Goal: Task Accomplishment & Management: Complete application form

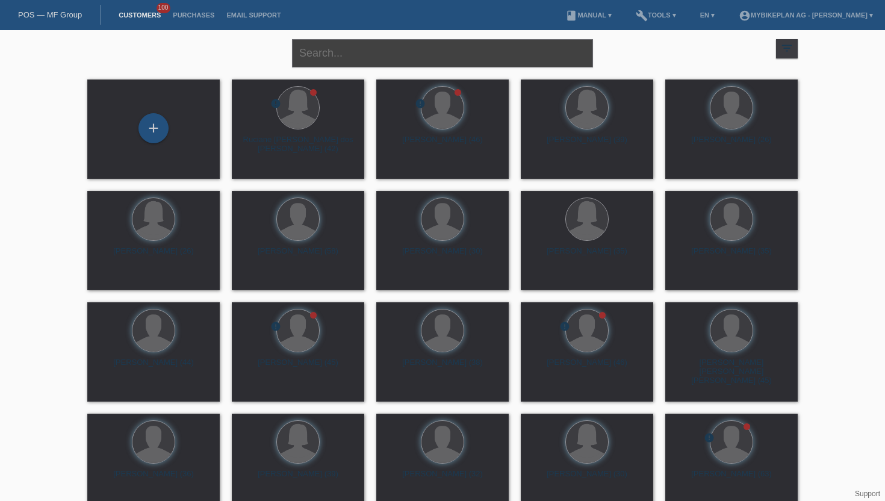
click at [314, 58] on input "text" at bounding box center [442, 53] width 301 height 28
type input "Peter filin"
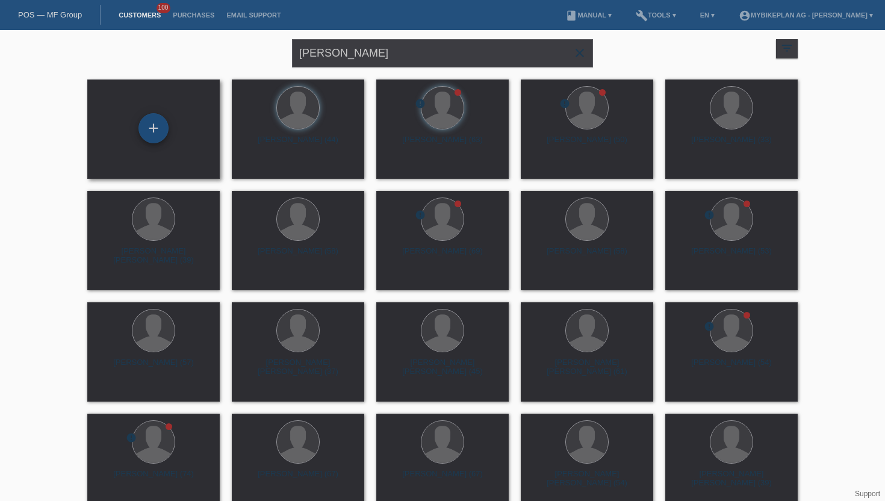
click at [159, 131] on div "+" at bounding box center [153, 128] width 30 height 30
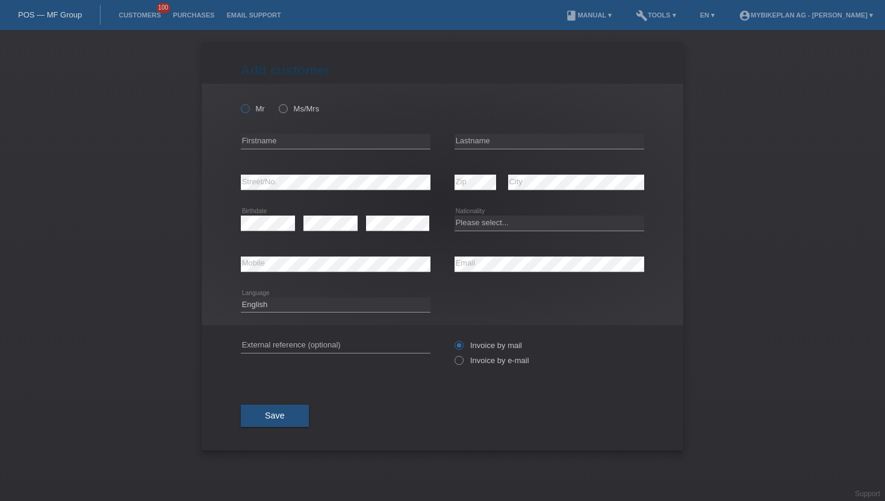
click at [239, 102] on icon at bounding box center [239, 102] width 0 height 0
click at [245, 110] on input "Mr" at bounding box center [245, 108] width 8 height 8
radio input "true"
click at [261, 137] on input "text" at bounding box center [336, 141] width 190 height 15
type input "[PERSON_NAME]"
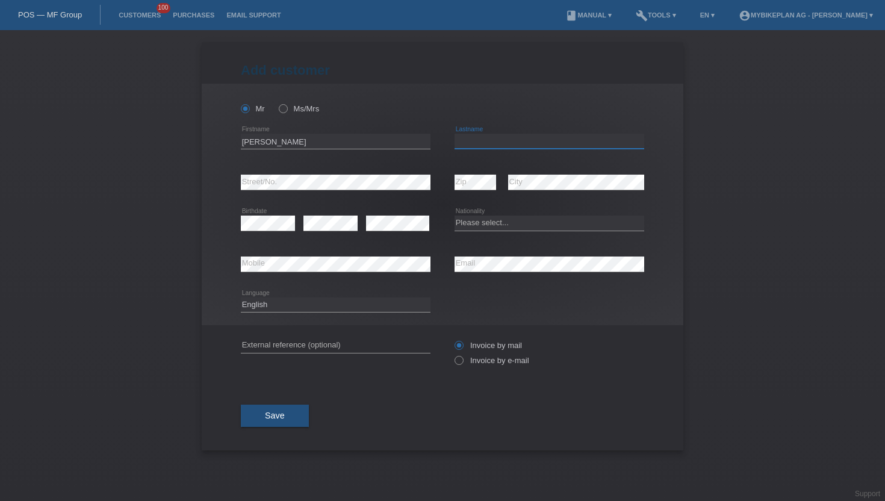
click at [488, 135] on input "text" at bounding box center [549, 141] width 190 height 15
type input "Filin"
click at [376, 173] on div "error Street/No." at bounding box center [336, 182] width 190 height 41
click at [403, 232] on div "error" at bounding box center [397, 223] width 63 height 41
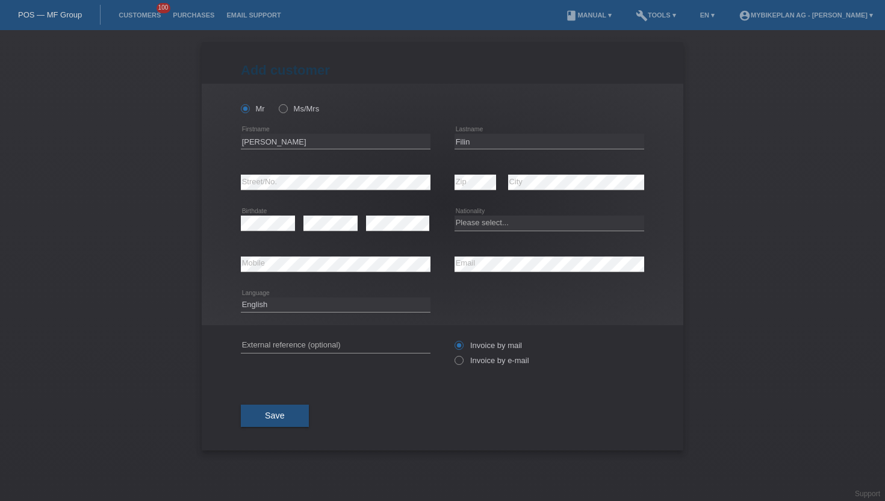
click at [403, 232] on div "error" at bounding box center [397, 223] width 63 height 41
click at [471, 231] on icon at bounding box center [549, 231] width 190 height 1
click at [527, 223] on select "Please select... Switzerland Austria Germany Liechtenstein ------------ Afghani…" at bounding box center [549, 222] width 190 height 14
select select "SK"
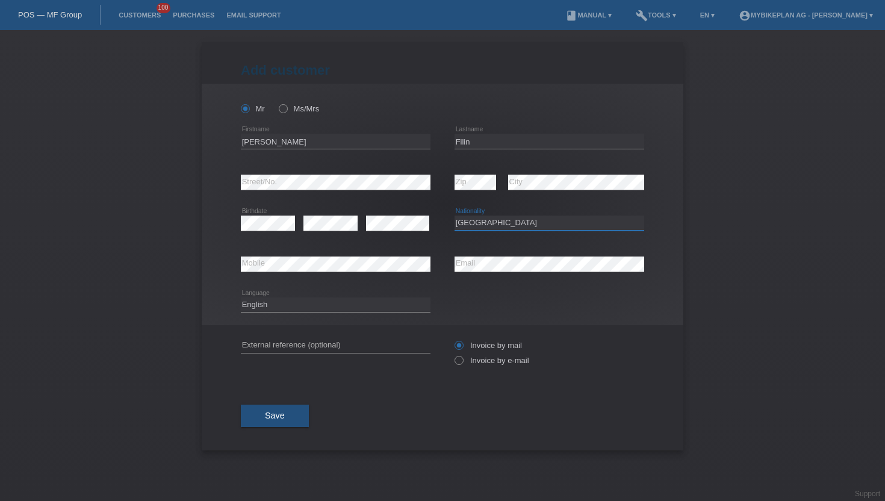
click at [454, 216] on select "Please select... Switzerland Austria Germany Liechtenstein ------------ Afghani…" at bounding box center [549, 222] width 190 height 14
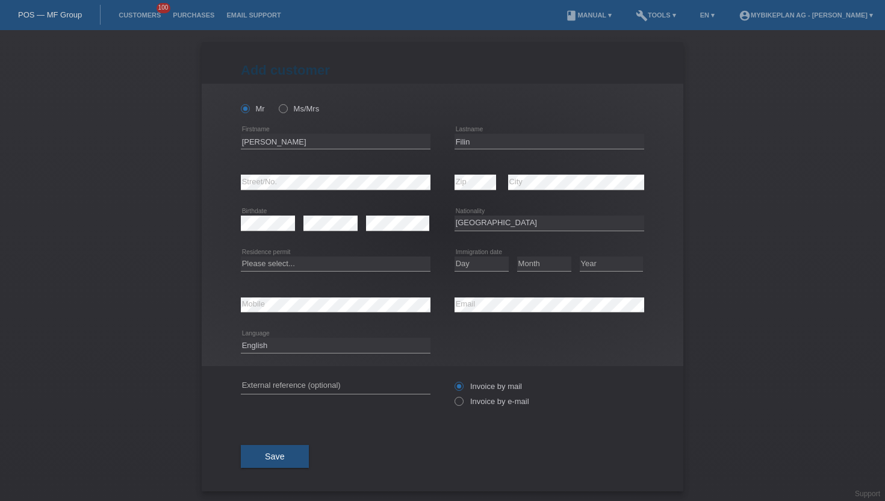
click at [306, 271] on icon at bounding box center [336, 271] width 190 height 1
click at [306, 268] on select "Please select... C B B - Refugee status Other" at bounding box center [336, 263] width 190 height 14
select select "B"
click at [241, 256] on select "Please select... C B B - Refugee status Other" at bounding box center [336, 263] width 190 height 14
click at [474, 262] on select "Day 01 02 03 04 05 06 07 08 09 10 11" at bounding box center [481, 263] width 54 height 14
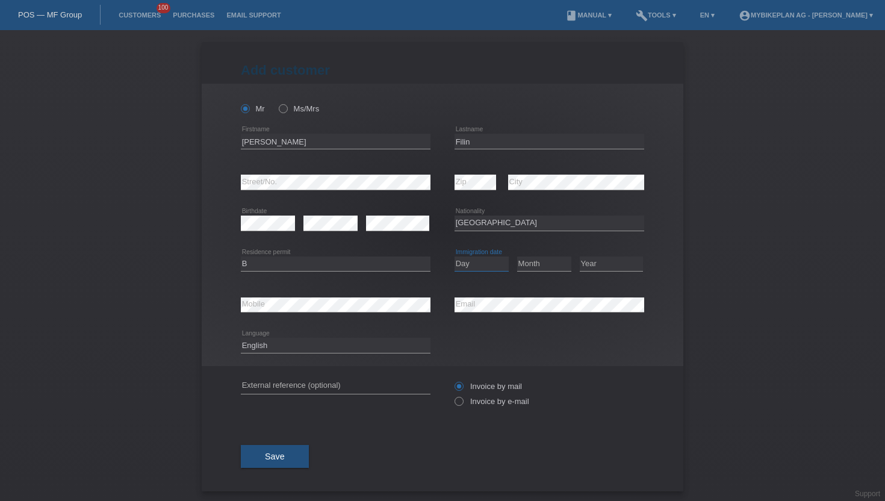
select select "04"
click at [454, 256] on select "Day 01 02 03 04 05 06 07 08 09 10 11" at bounding box center [481, 263] width 54 height 14
click at [533, 266] on select "Month 01 02 03 04 05 06 07 08 09 10 11" at bounding box center [544, 263] width 54 height 14
select select "03"
click at [517, 256] on select "Month 01 02 03 04 05 06 07 08 09 10 11" at bounding box center [544, 263] width 54 height 14
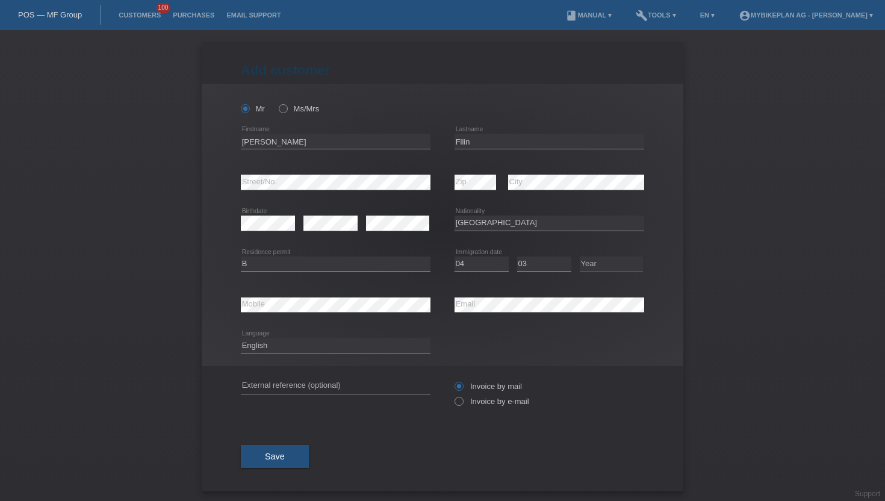
click at [601, 264] on select "Year 2025 2024 2023 2022 2021 2020 2019 2018 2017 2016 2015 2014 2013 2012 2011…" at bounding box center [611, 263] width 63 height 14
select select "2024"
click at [580, 256] on select "Year 2025 2024 2023 2022 2021 2020 2019 2018 2017 2016 2015 2014 2013 2012 2011…" at bounding box center [611, 263] width 63 height 14
click at [252, 336] on div "Deutsch Français Italiano English error Language" at bounding box center [336, 345] width 190 height 41
click at [254, 340] on select "Deutsch Français Italiano English" at bounding box center [336, 345] width 190 height 14
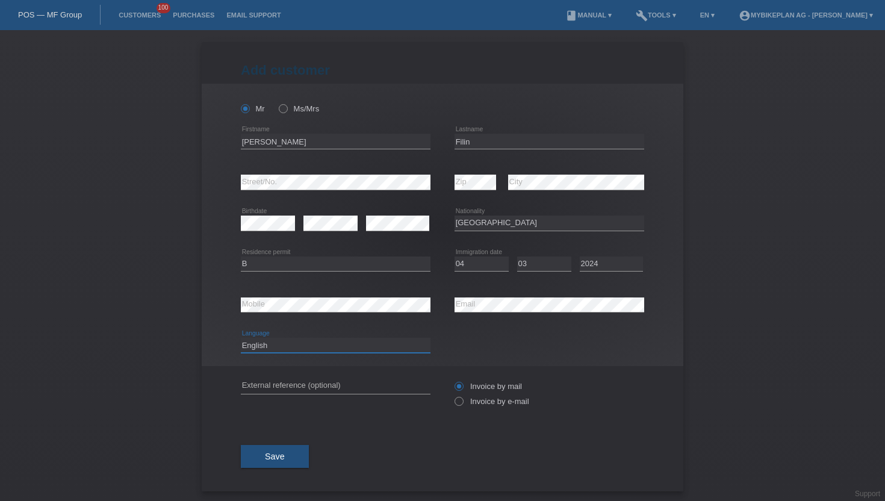
select select "de"
click at [241, 338] on select "Deutsch Français Italiano English" at bounding box center [336, 345] width 190 height 14
click at [497, 403] on label "Invoice by e-mail" at bounding box center [491, 401] width 75 height 9
click at [462, 403] on input "Invoice by e-mail" at bounding box center [458, 404] width 8 height 15
radio input "true"
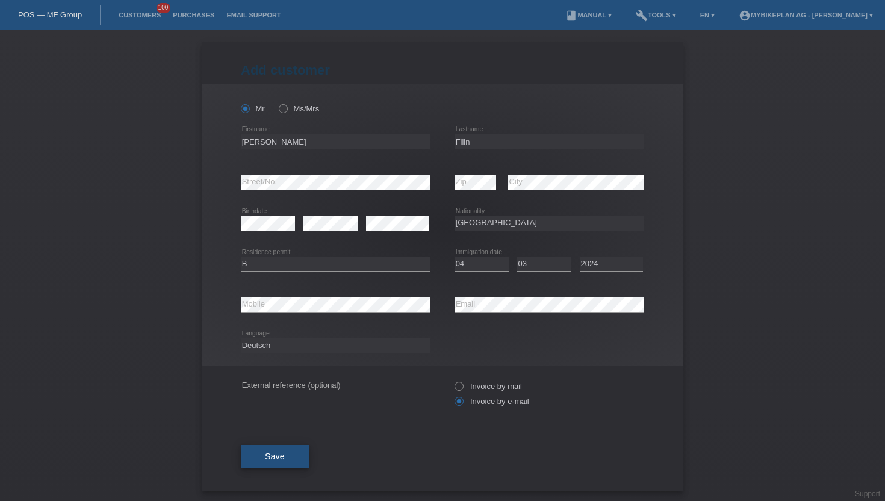
click at [275, 454] on span "Save" at bounding box center [275, 456] width 20 height 10
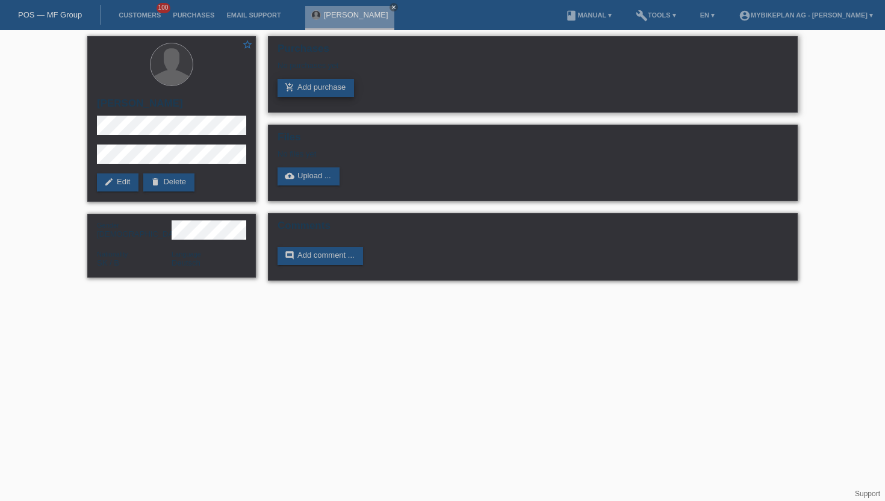
click at [327, 86] on link "add_shopping_cart Add purchase" at bounding box center [315, 88] width 76 height 18
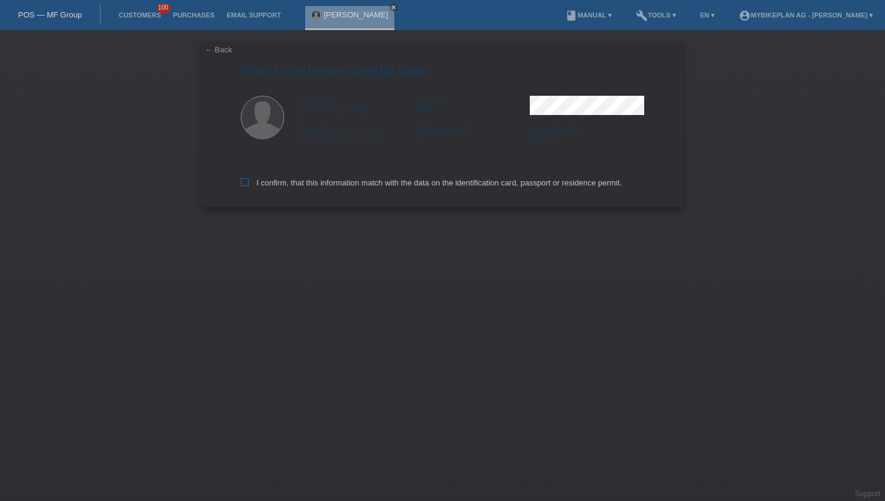
click at [252, 185] on label "I confirm, that this information match with the data on the identification card…" at bounding box center [431, 182] width 381 height 9
click at [249, 185] on input "I confirm, that this information match with the data on the identification card…" at bounding box center [245, 182] width 8 height 8
checkbox input "true"
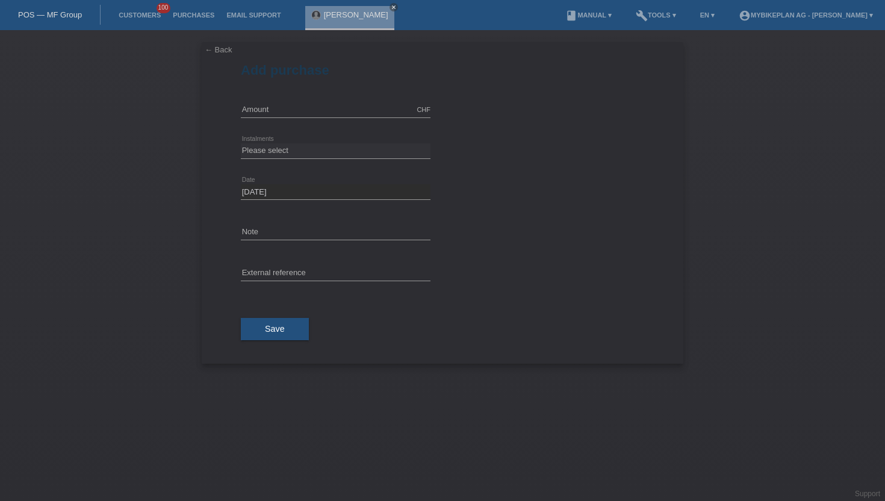
click at [309, 118] on div "CHF error Amount" at bounding box center [336, 110] width 190 height 41
click at [309, 114] on input "text" at bounding box center [336, 109] width 190 height 15
type input "5900.00"
click at [283, 153] on select "Please select 6 instalments 12 instalments 18 instalments 24 instalments 36 ins…" at bounding box center [336, 150] width 190 height 14
click at [320, 152] on select "Please select 6 instalments 12 instalments 18 instalments 24 instalments 36 ins…" at bounding box center [336, 150] width 190 height 14
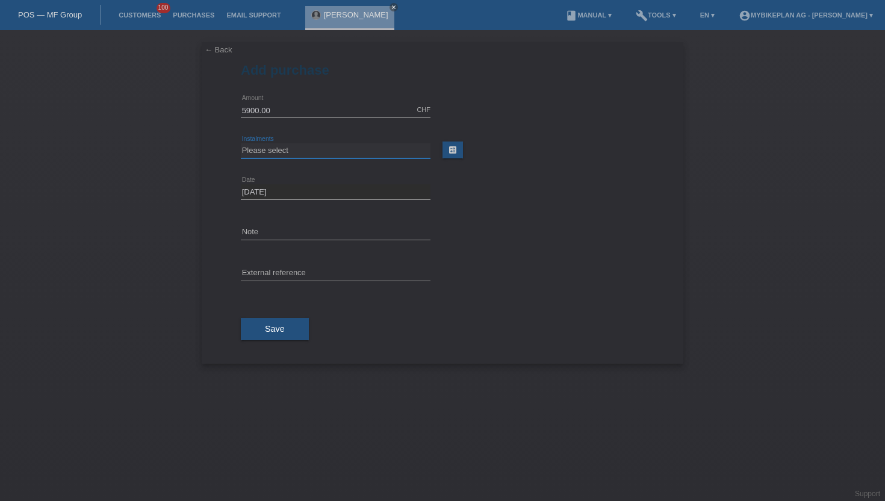
select select "486"
click at [241, 143] on select "Please select 6 instalments 12 instalments 18 instalments 24 instalments 36 ins…" at bounding box center [336, 150] width 190 height 14
click at [278, 267] on input "text" at bounding box center [336, 273] width 190 height 15
paste input "42798701413"
type input "42798701413"
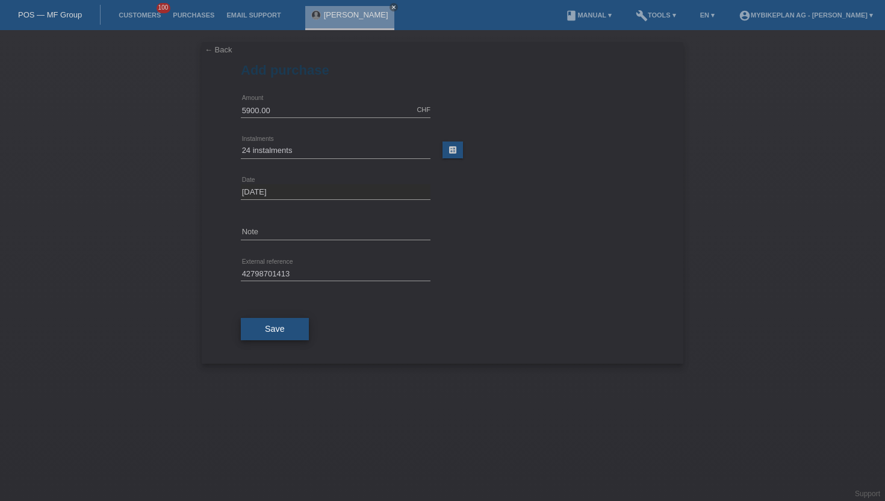
click at [255, 326] on button "Save" at bounding box center [275, 329] width 68 height 23
